Goal: Task Accomplishment & Management: Use online tool/utility

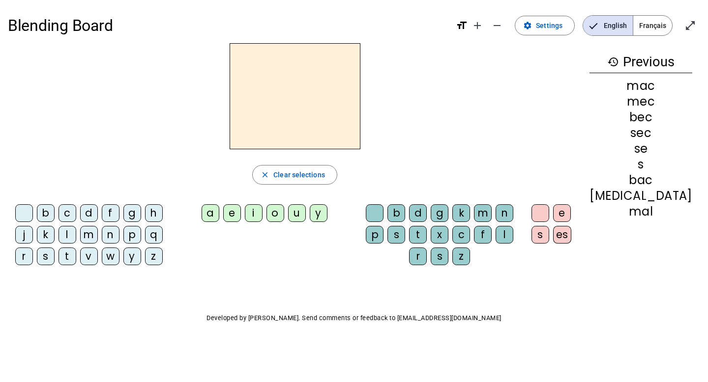
click at [140, 230] on div "p" at bounding box center [132, 235] width 18 height 18
click at [241, 212] on div "e" at bounding box center [232, 213] width 18 height 18
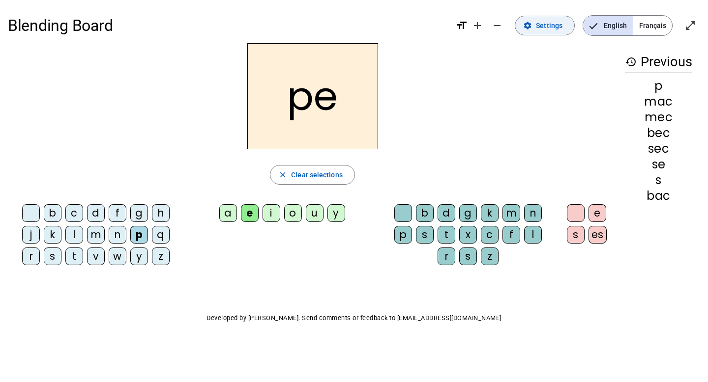
click at [538, 29] on span "Settings" at bounding box center [549, 26] width 27 height 12
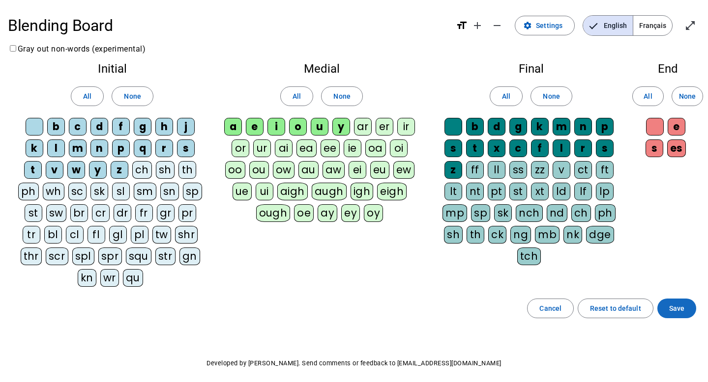
click at [678, 304] on span "Save" at bounding box center [676, 309] width 15 height 12
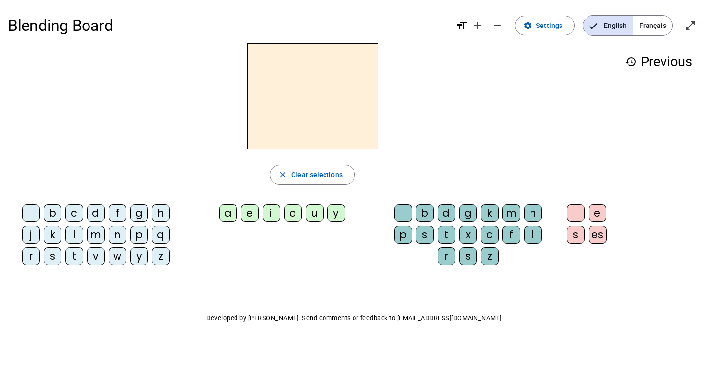
click at [140, 238] on div "p" at bounding box center [139, 235] width 18 height 18
click at [255, 218] on div "e" at bounding box center [250, 213] width 18 height 18
click at [224, 213] on div "a" at bounding box center [228, 213] width 18 height 18
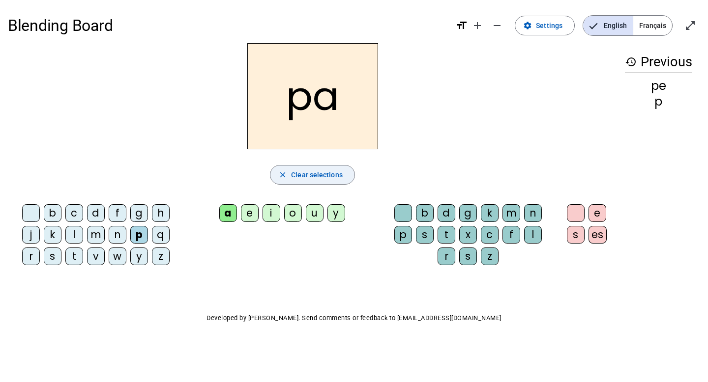
click at [296, 172] on span "Clear selections" at bounding box center [317, 175] width 52 height 12
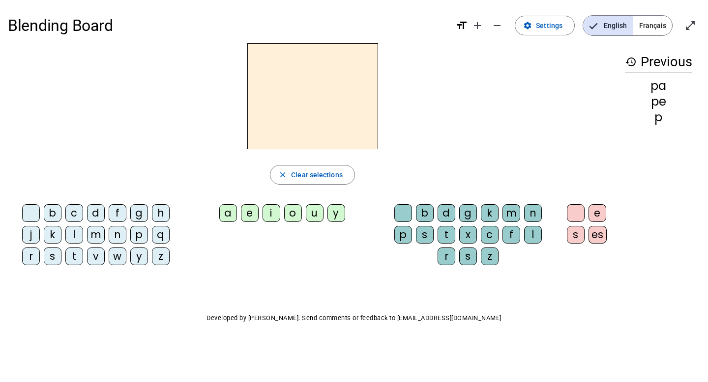
click at [51, 206] on div "b" at bounding box center [53, 213] width 18 height 18
click at [232, 209] on div "a" at bounding box center [228, 213] width 18 height 18
click at [448, 254] on div "r" at bounding box center [446, 257] width 18 height 18
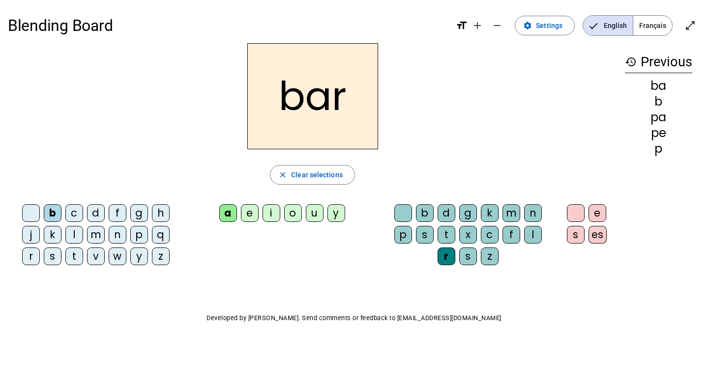
click at [510, 211] on div "m" at bounding box center [511, 213] width 18 height 18
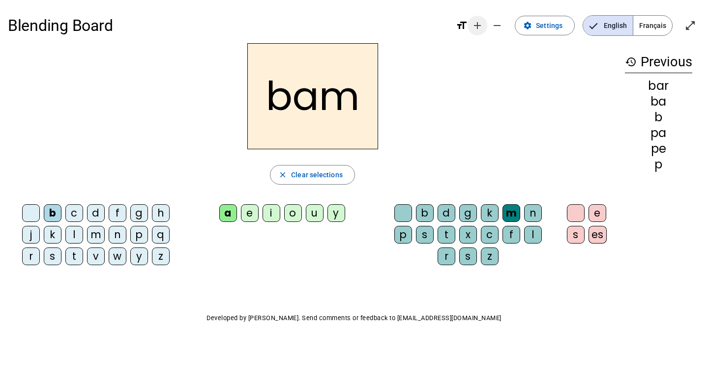
click at [482, 24] on mat-icon "add" at bounding box center [477, 26] width 12 height 12
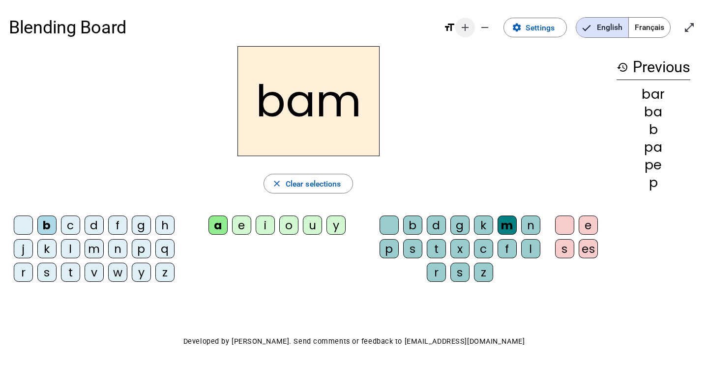
click at [482, 24] on mat-icon "remove" at bounding box center [485, 28] width 12 height 12
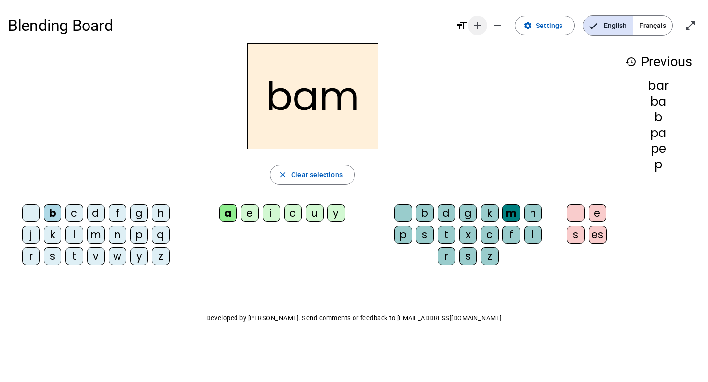
click at [482, 24] on mat-icon "add" at bounding box center [477, 26] width 12 height 12
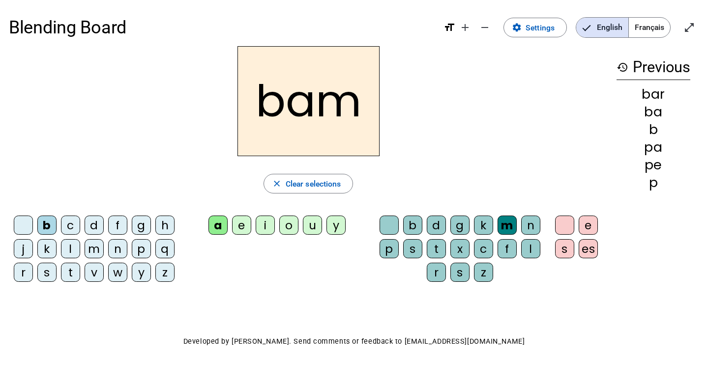
click at [91, 225] on div "d" at bounding box center [94, 225] width 19 height 19
click at [294, 225] on div "o" at bounding box center [288, 225] width 19 height 19
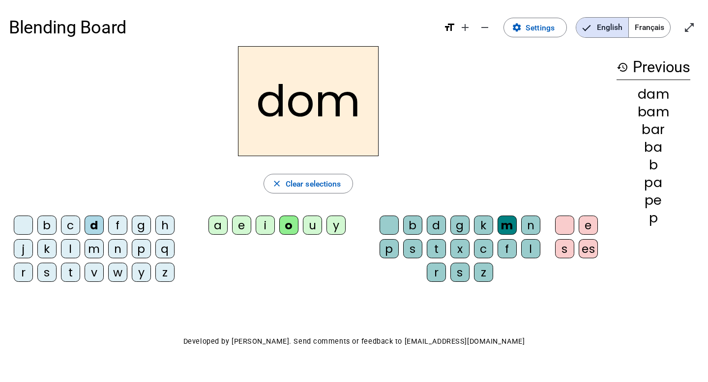
click at [140, 250] on div "p" at bounding box center [141, 248] width 19 height 19
click at [217, 224] on div "a" at bounding box center [217, 225] width 19 height 19
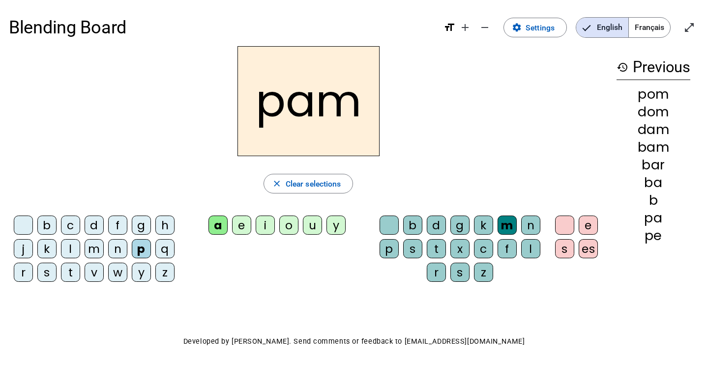
click at [71, 275] on div "t" at bounding box center [70, 272] width 19 height 19
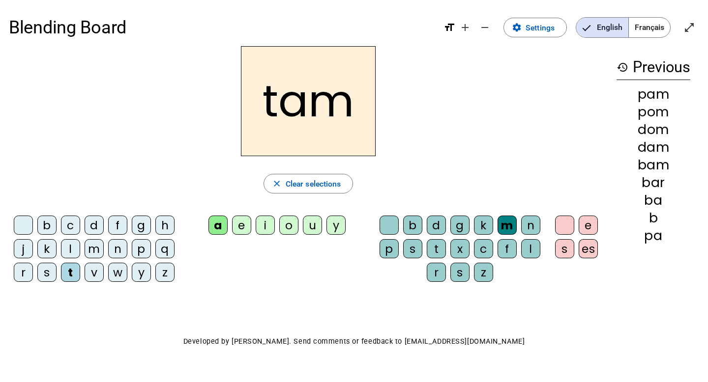
click at [49, 280] on div "s" at bounding box center [46, 272] width 19 height 19
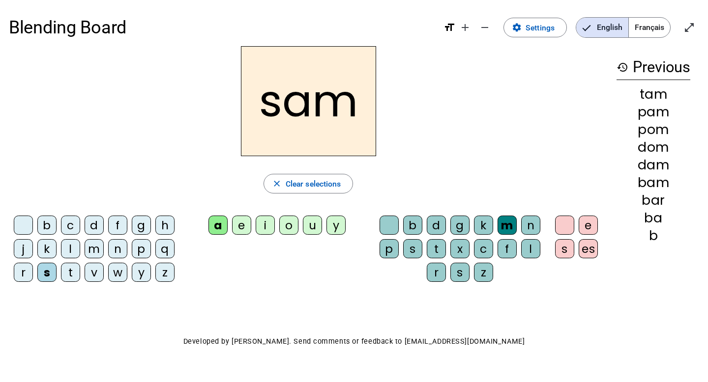
click at [115, 272] on div "w" at bounding box center [117, 272] width 19 height 19
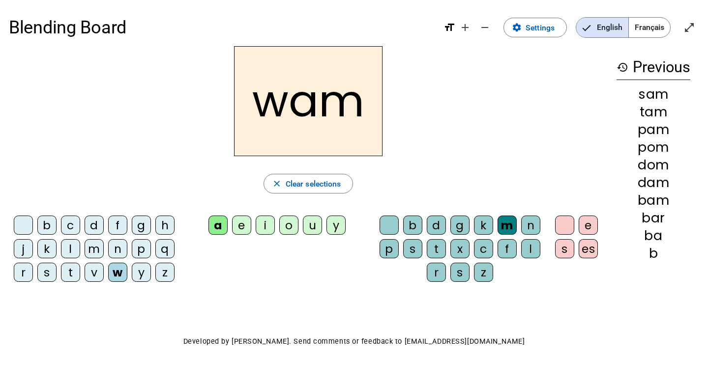
click at [266, 227] on div "i" at bounding box center [265, 225] width 19 height 19
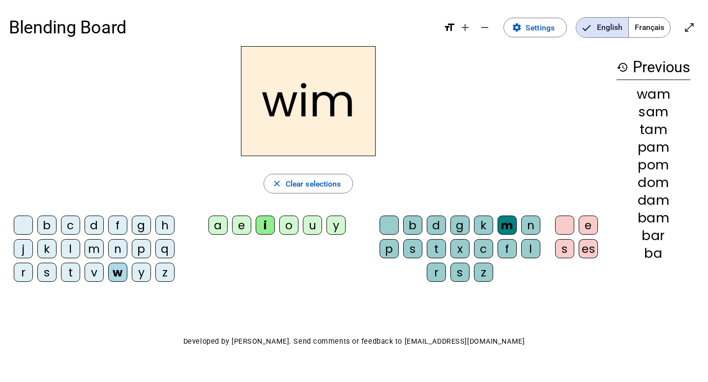
click at [52, 248] on div "k" at bounding box center [46, 248] width 19 height 19
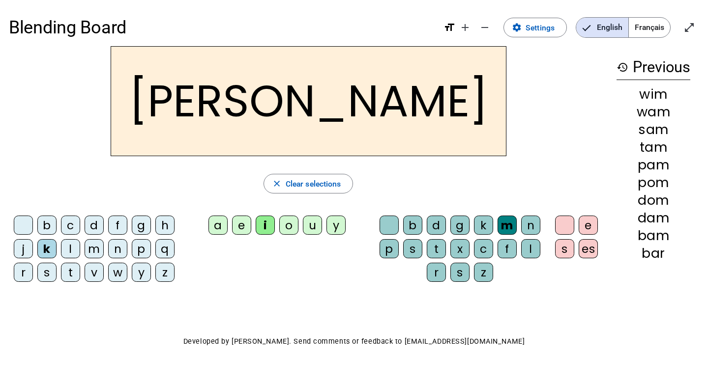
click at [123, 227] on div "f" at bounding box center [117, 225] width 19 height 19
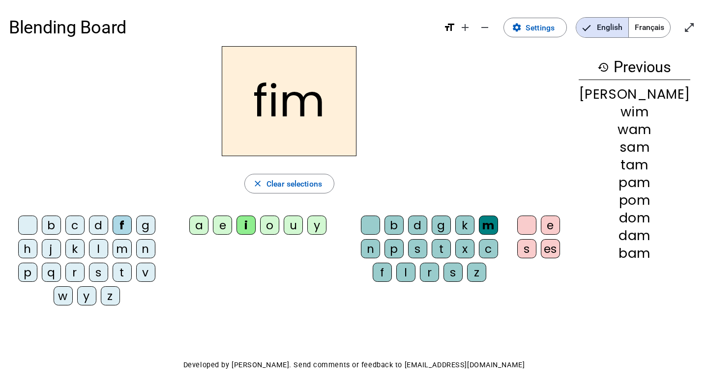
click at [65, 241] on div "k" at bounding box center [74, 248] width 19 height 19
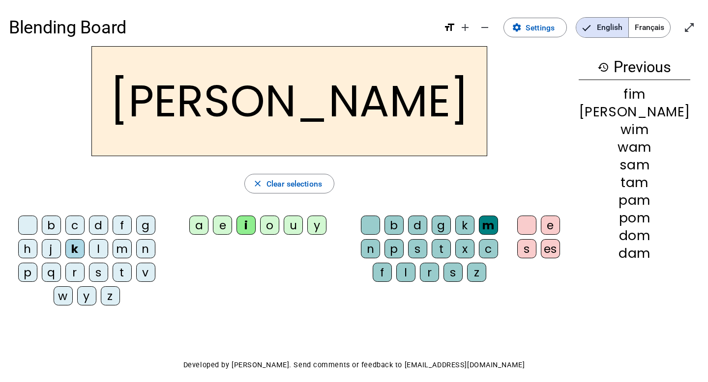
click at [65, 241] on div "k" at bounding box center [74, 248] width 19 height 19
click at [256, 221] on div "i" at bounding box center [245, 225] width 19 height 19
click at [42, 246] on div "j" at bounding box center [51, 248] width 19 height 19
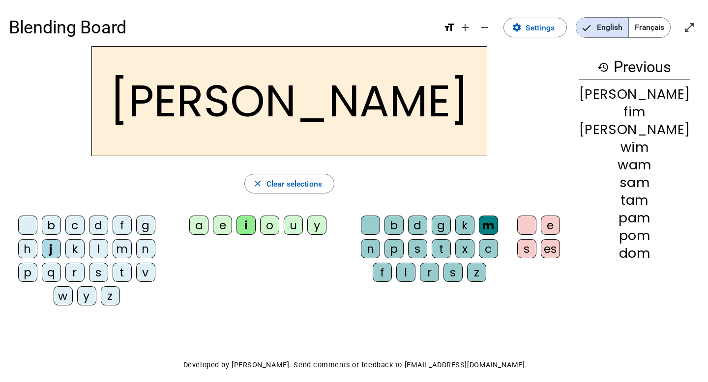
click at [303, 225] on div "u" at bounding box center [293, 225] width 19 height 19
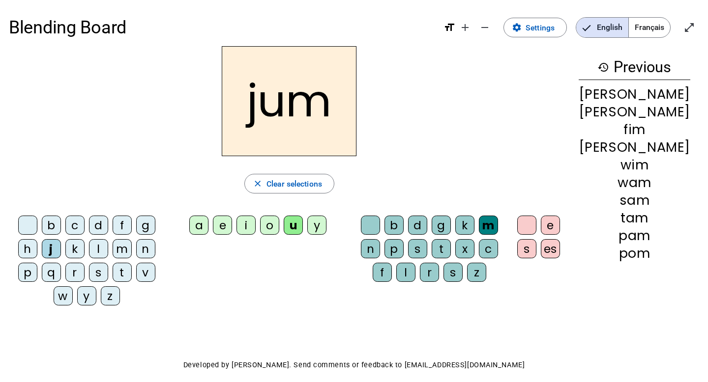
click at [433, 273] on div "r" at bounding box center [429, 272] width 19 height 19
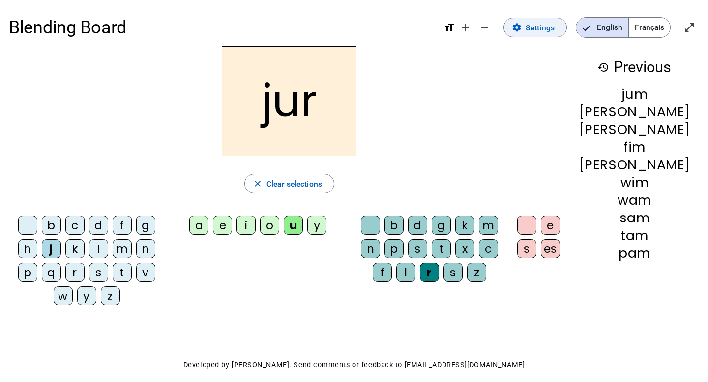
click at [533, 24] on span "Settings" at bounding box center [539, 27] width 29 height 13
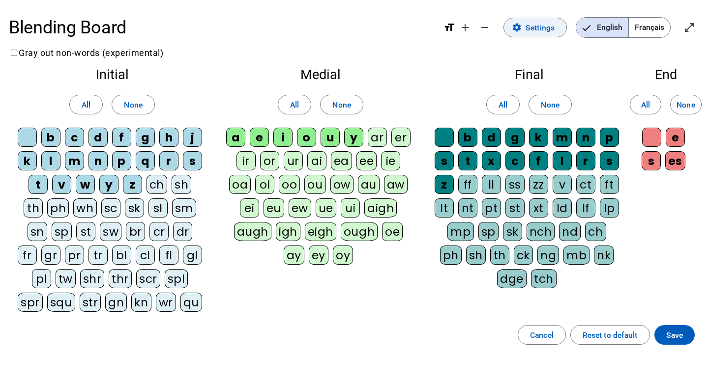
click at [533, 24] on span "Settings" at bounding box center [539, 27] width 29 height 13
click at [679, 336] on span "Save" at bounding box center [674, 335] width 17 height 13
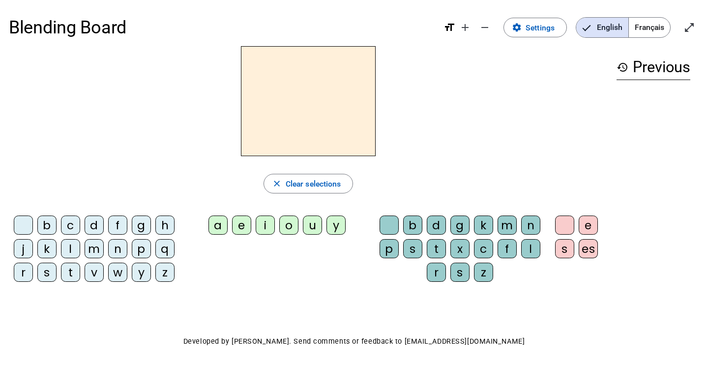
click at [29, 249] on div "j" at bounding box center [23, 248] width 19 height 19
click at [315, 228] on div "u" at bounding box center [312, 225] width 19 height 19
click at [438, 273] on div "r" at bounding box center [436, 272] width 19 height 19
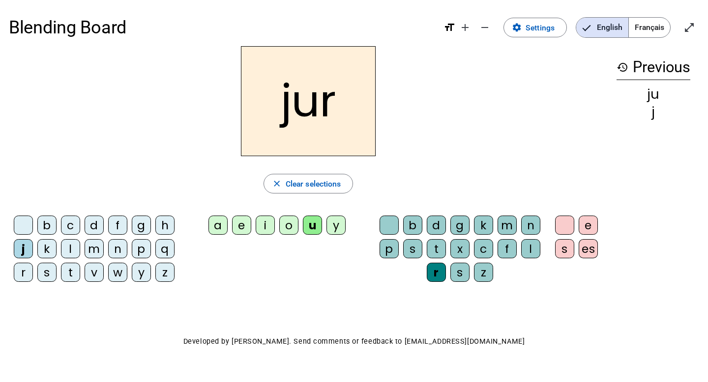
click at [591, 225] on div "e" at bounding box center [587, 225] width 19 height 19
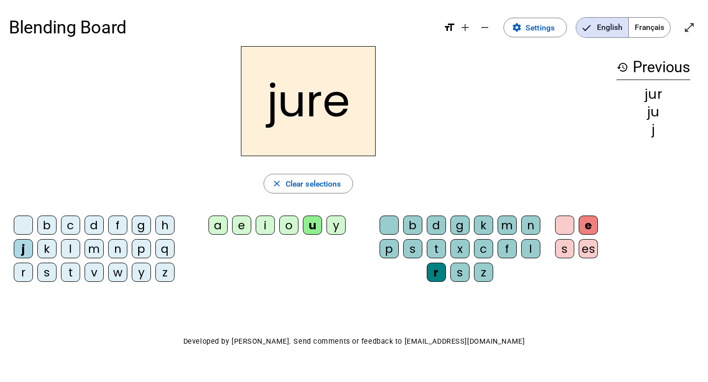
click at [570, 223] on div at bounding box center [564, 225] width 19 height 19
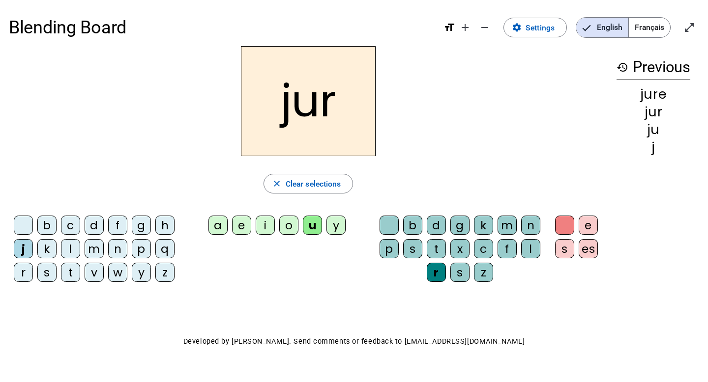
click at [570, 223] on div at bounding box center [564, 225] width 19 height 19
click at [561, 243] on div "s" at bounding box center [564, 248] width 19 height 19
